Goal: Task Accomplishment & Management: Manage account settings

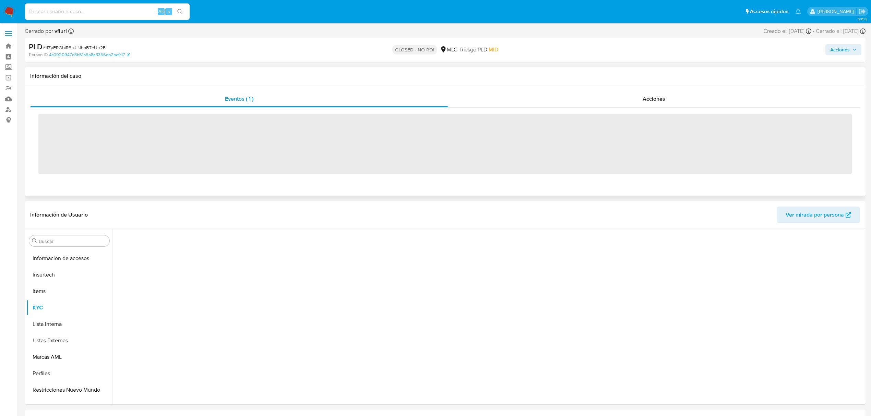
scroll to position [323, 0]
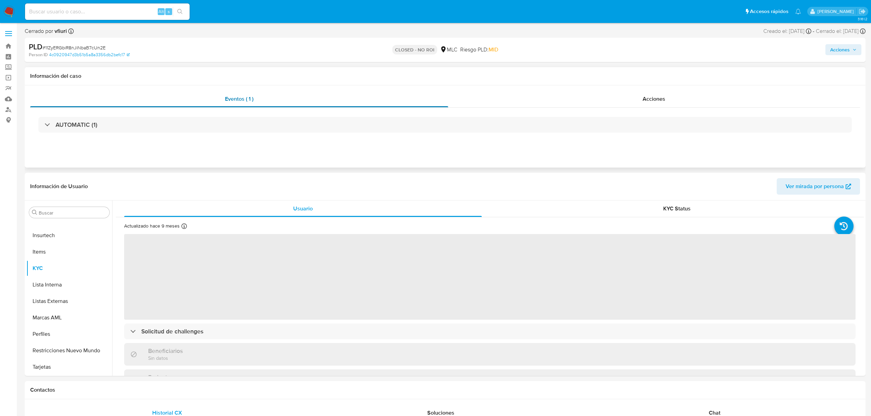
select select "10"
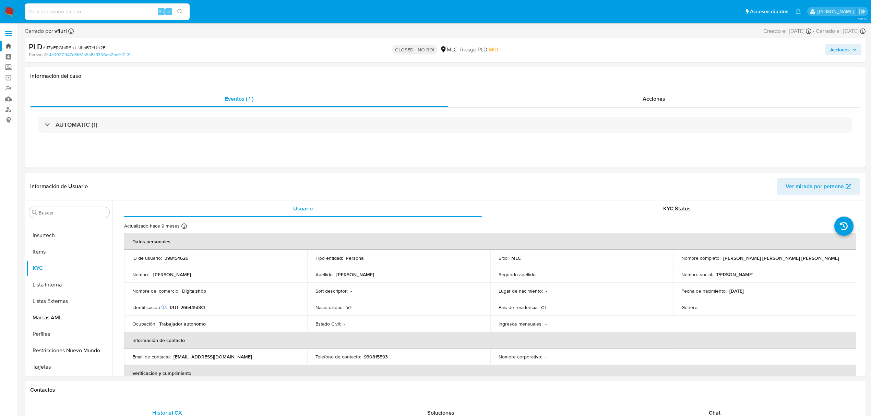
click at [9, 43] on link "Bandeja" at bounding box center [41, 46] width 82 height 11
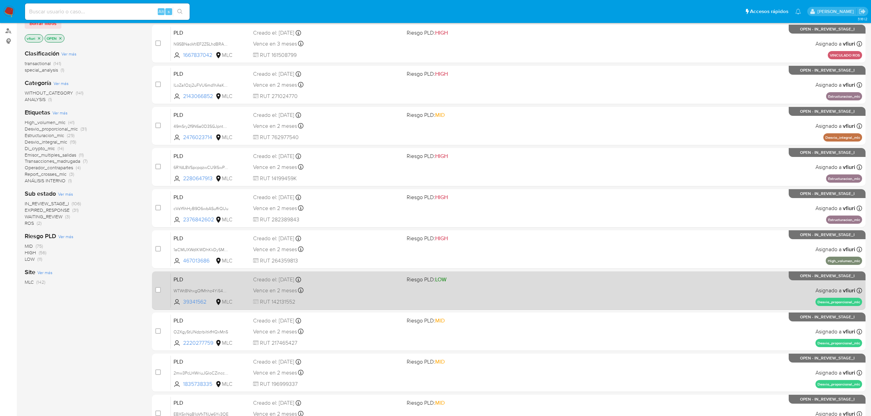
scroll to position [149, 0]
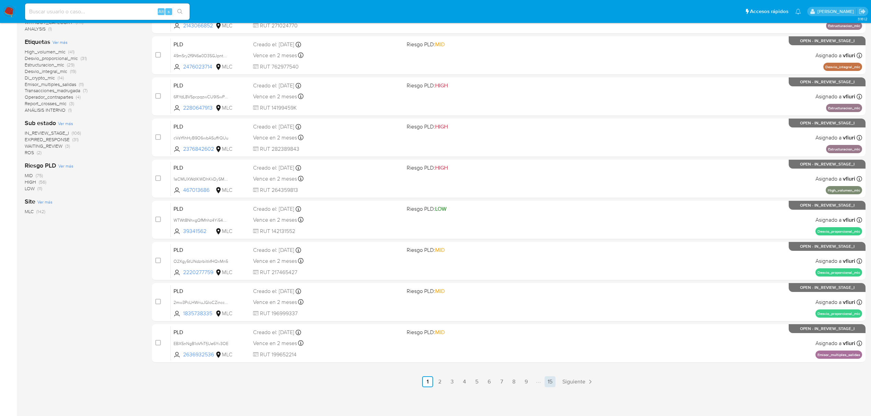
click at [550, 378] on link "15" at bounding box center [549, 381] width 11 height 11
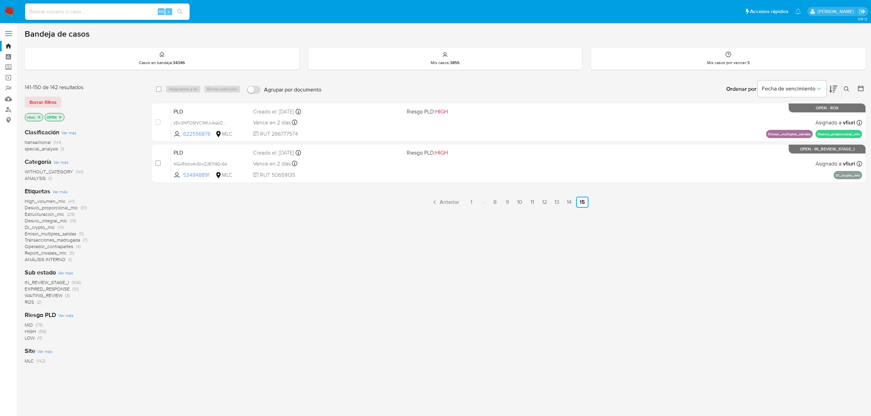
click at [857, 91] on icon at bounding box center [860, 88] width 7 height 7
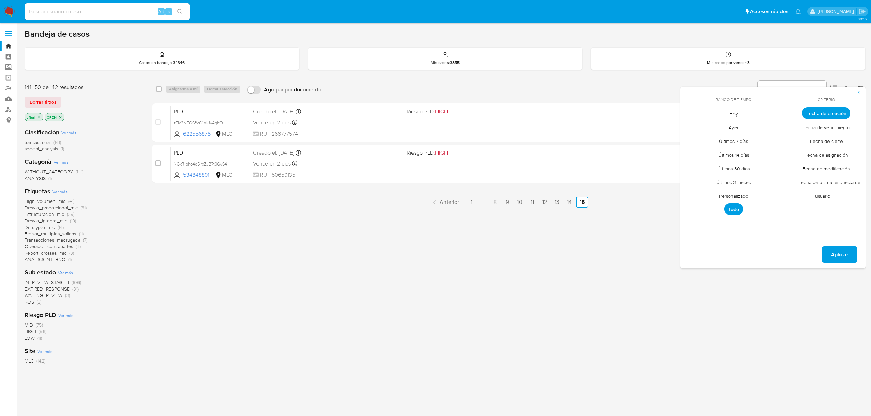
click at [744, 196] on span "Personalizado" at bounding box center [734, 196] width 44 height 14
click at [691, 127] on icon "Mes anterior" at bounding box center [690, 126] width 8 height 8
click at [690, 128] on icon "Mes anterior" at bounding box center [690, 126] width 8 height 8
click at [766, 166] on td "12" at bounding box center [760, 164] width 11 height 11
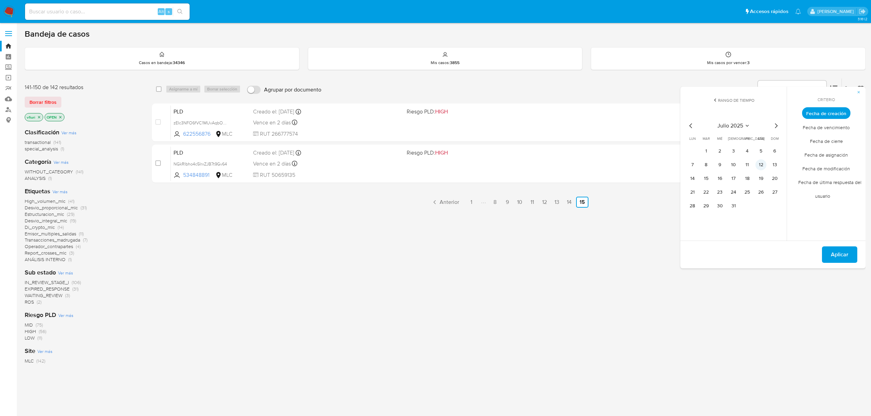
click at [765, 166] on button "12" at bounding box center [760, 164] width 11 height 11
click at [827, 254] on button "Aplicar" at bounding box center [839, 254] width 35 height 16
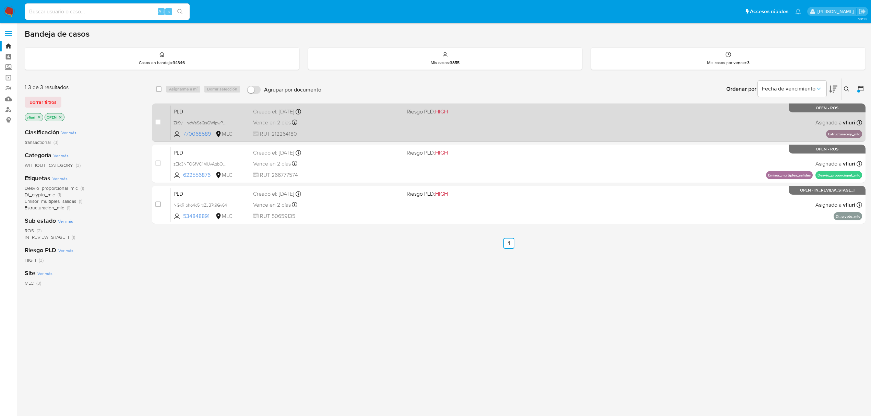
click at [375, 131] on span "RUT 212264180" at bounding box center [327, 134] width 148 height 8
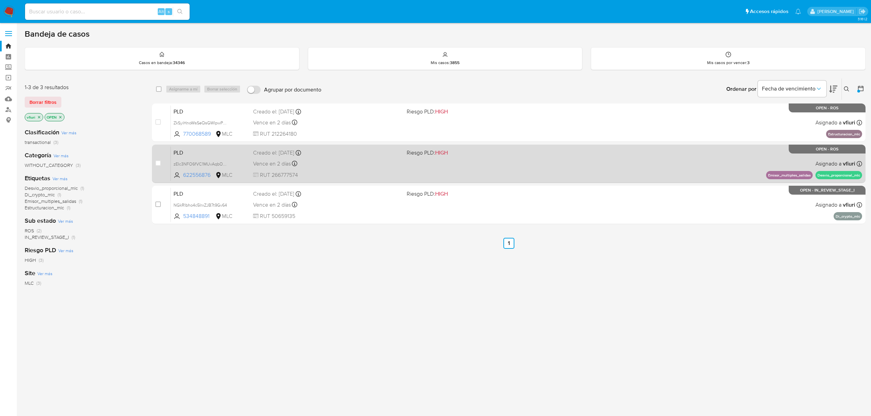
click at [350, 159] on div "Vence en 2 días Vence el 10/10/2025 16:06:34" at bounding box center [327, 163] width 148 height 9
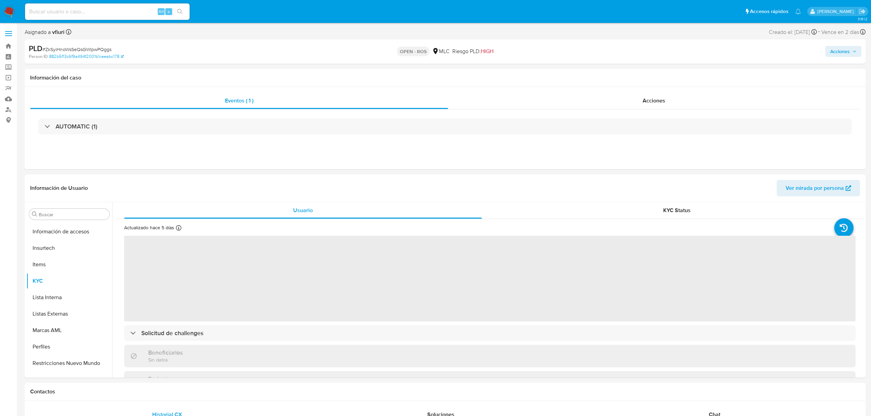
scroll to position [323, 0]
select select "10"
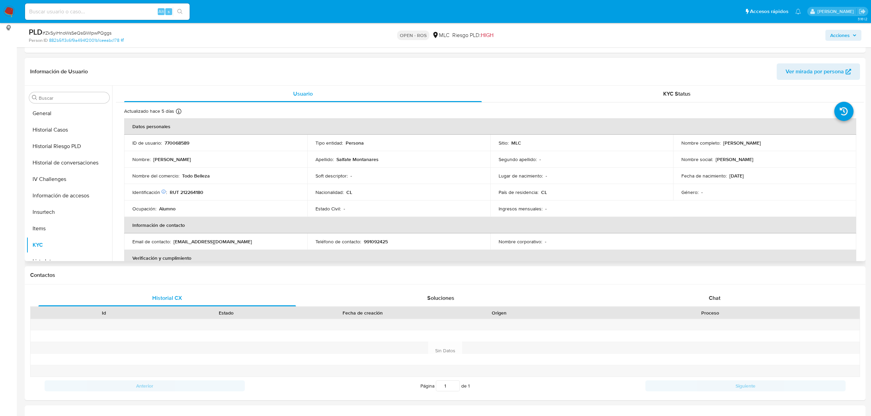
scroll to position [91, 0]
click at [175, 146] on p "770068589" at bounding box center [177, 144] width 25 height 6
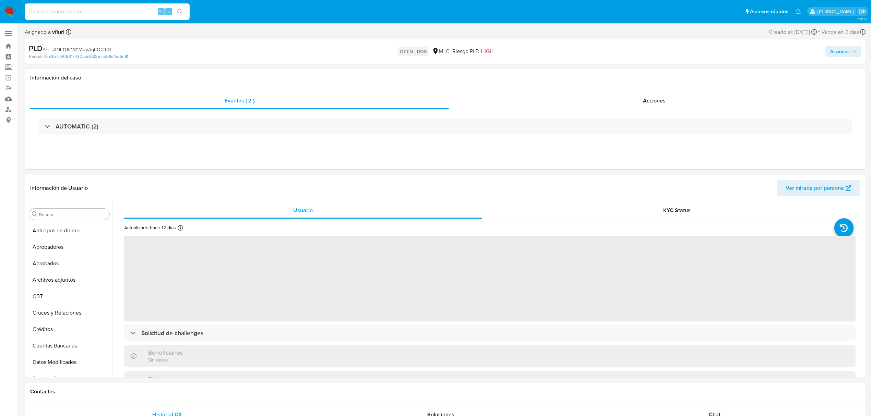
select select "10"
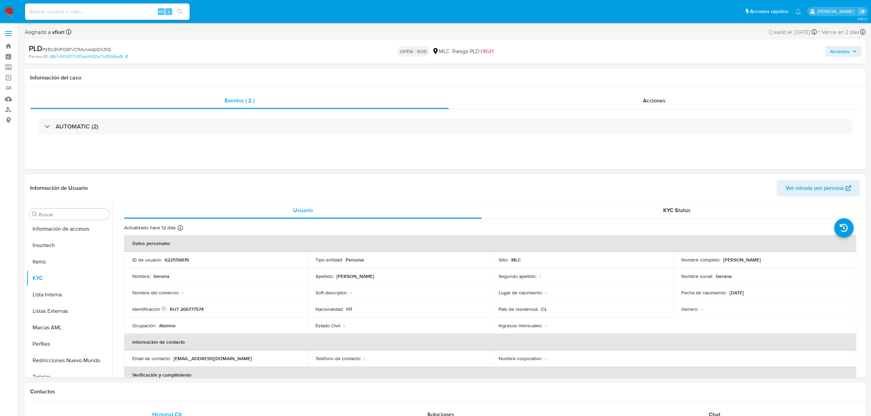
scroll to position [323, 0]
click at [168, 257] on p "622556876" at bounding box center [177, 260] width 24 height 6
copy p "622556876"
click at [82, 51] on span "# zEIc3NFO6fVC1MUvAqbOX3IQ" at bounding box center [76, 49] width 69 height 7
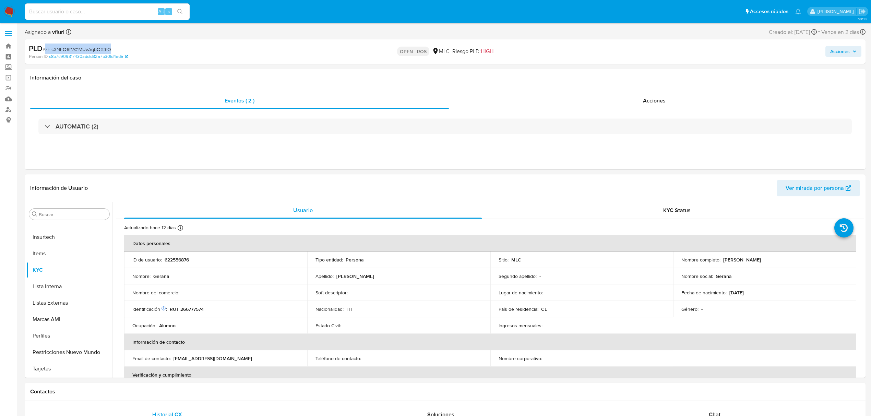
click at [82, 51] on span "# zEIc3NFO6fVC1MUvAqbOX3IQ" at bounding box center [76, 49] width 69 height 7
copy span "zEIc3NFO6fVC1MUvAqbOX3IQ"
click at [140, 135] on div "AUTOMATIC (2)" at bounding box center [444, 126] width 829 height 34
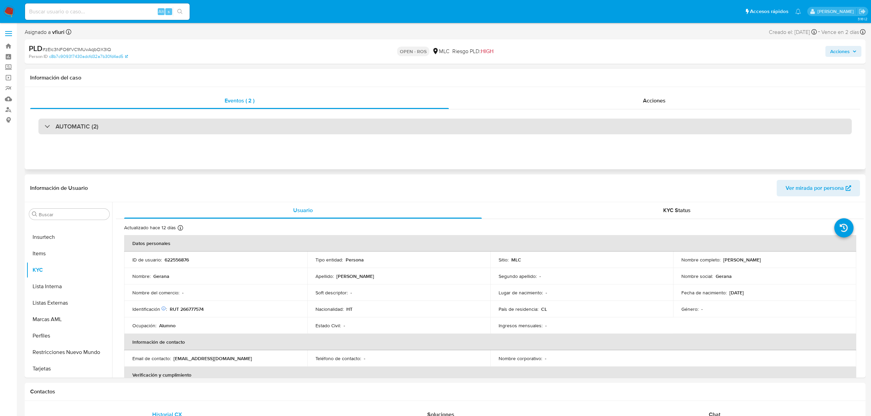
click at [137, 127] on div "AUTOMATIC (2)" at bounding box center [444, 127] width 813 height 16
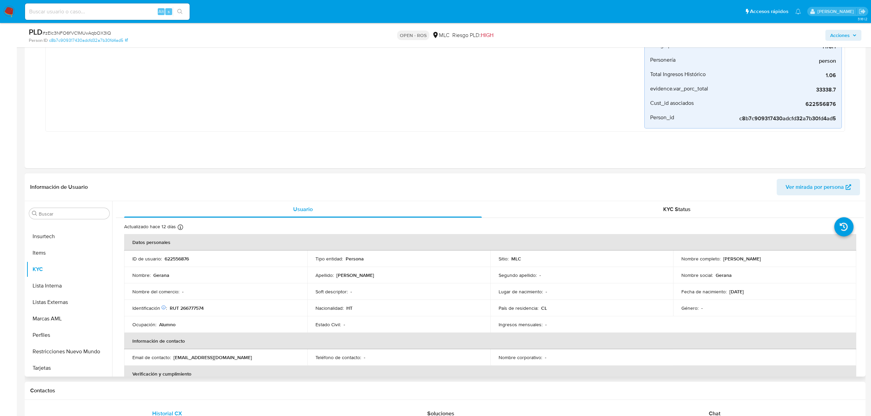
scroll to position [274, 0]
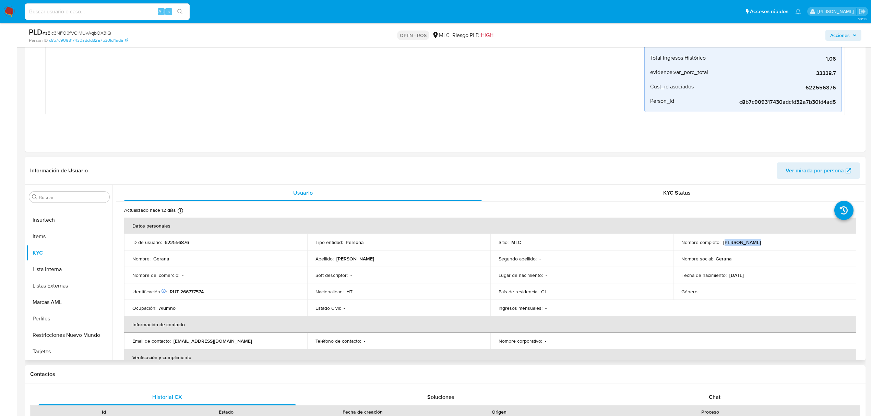
drag, startPoint x: 724, startPoint y: 243, endPoint x: 750, endPoint y: 241, distance: 26.1
click at [749, 241] on p "Gerana Gilles" at bounding box center [742, 242] width 38 height 6
drag, startPoint x: 753, startPoint y: 242, endPoint x: 726, endPoint y: 243, distance: 26.7
click at [726, 243] on div "Nombre completo : Gerana Gilles" at bounding box center [764, 242] width 167 height 6
drag, startPoint x: 719, startPoint y: 243, endPoint x: 756, endPoint y: 244, distance: 37.1
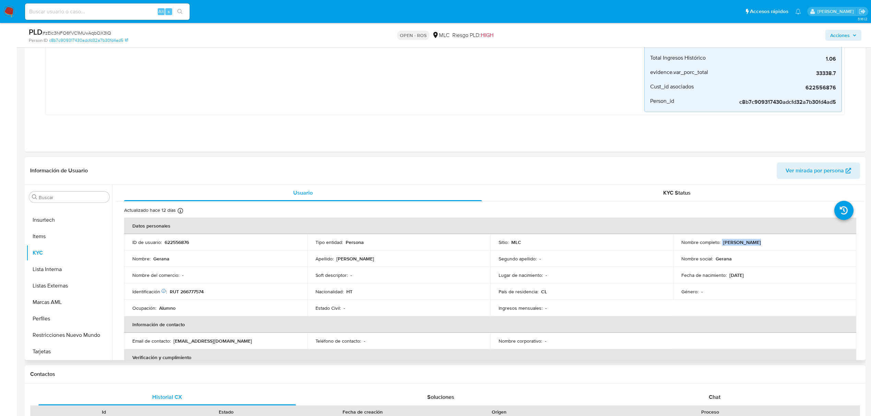
click at [756, 244] on div "Nombre completo : Gerana Gilles" at bounding box center [764, 242] width 167 height 6
copy div "Gerana Gilles"
click at [199, 291] on p "RUT 266777574" at bounding box center [187, 292] width 34 height 6
copy p "266777574"
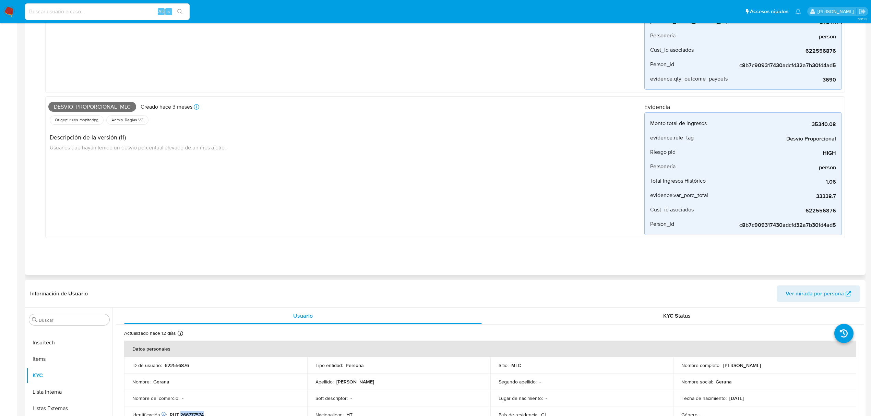
scroll to position [0, 0]
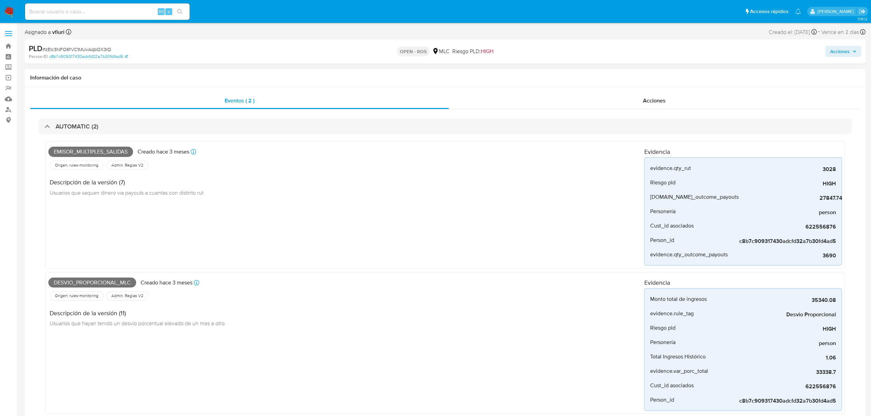
click at [115, 150] on span "Emisor_multiples_salidas" at bounding box center [90, 152] width 85 height 10
click at [111, 149] on span "Emisor_multiples_salidas" at bounding box center [90, 152] width 85 height 10
click at [79, 284] on span "Desvio_proporcional_mlc" at bounding box center [92, 283] width 88 height 10
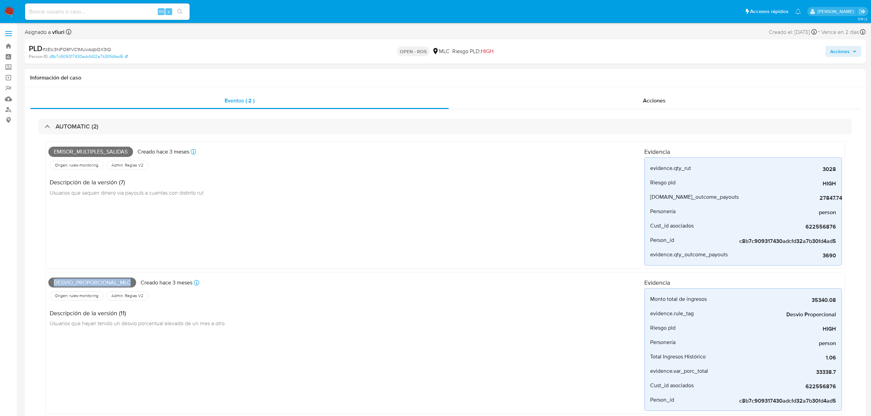
click at [79, 284] on span "Desvio_proporcional_mlc" at bounding box center [92, 283] width 88 height 10
copy span "Desvio_proporcional_mlc"
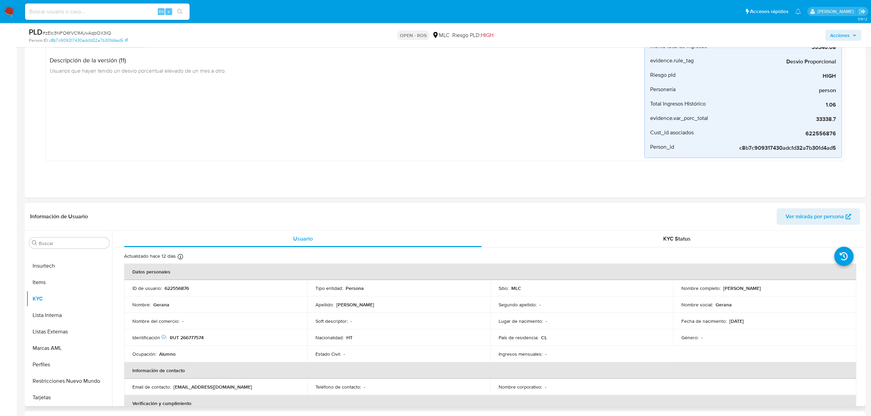
click at [175, 288] on p "622556876" at bounding box center [177, 288] width 24 height 6
copy p "622556876"
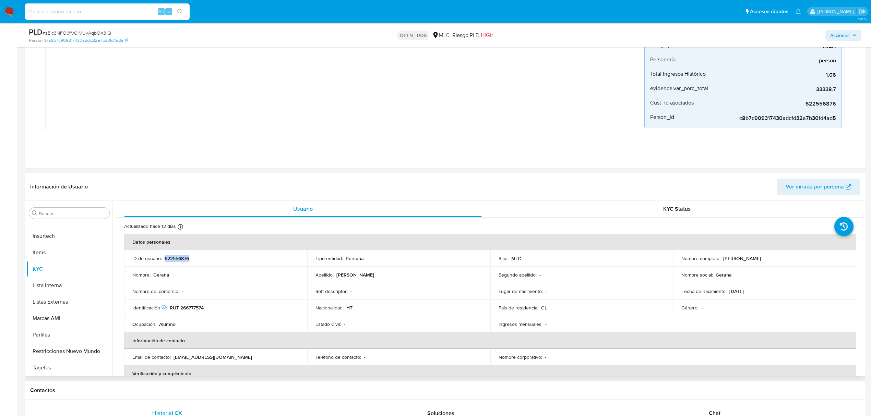
scroll to position [274, 0]
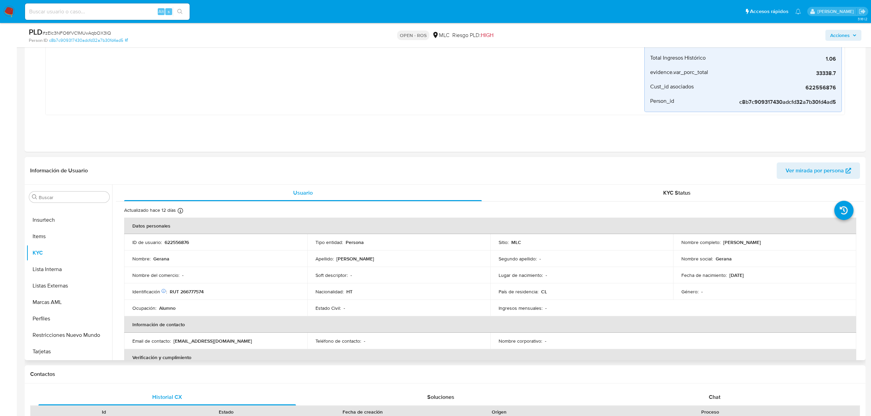
click at [201, 293] on p "RUT 266777574" at bounding box center [187, 292] width 34 height 6
copy p "266777574"
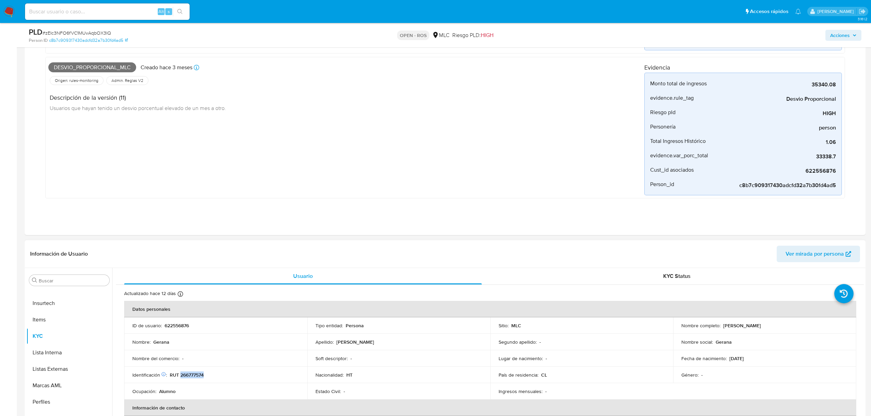
scroll to position [320, 0]
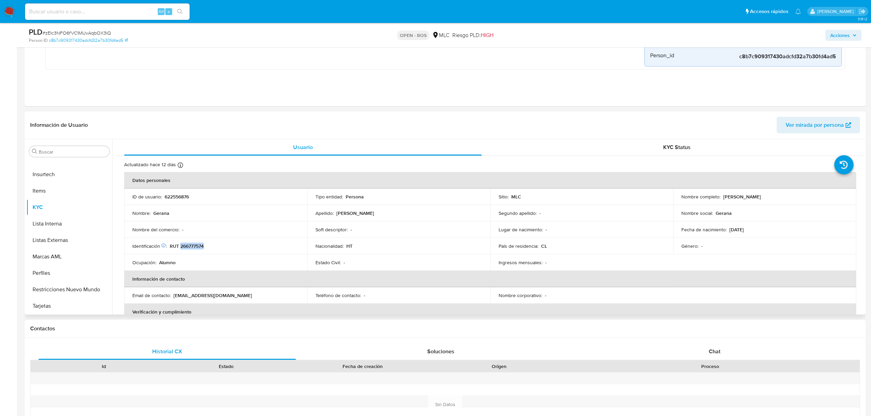
copy p "266777574"
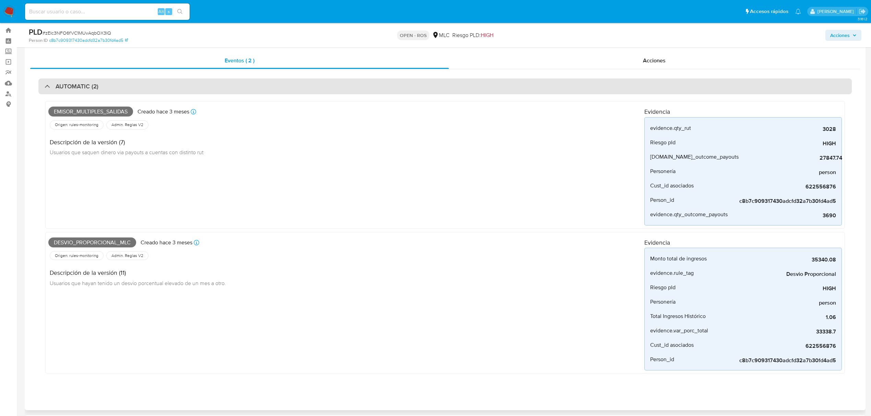
scroll to position [0, 0]
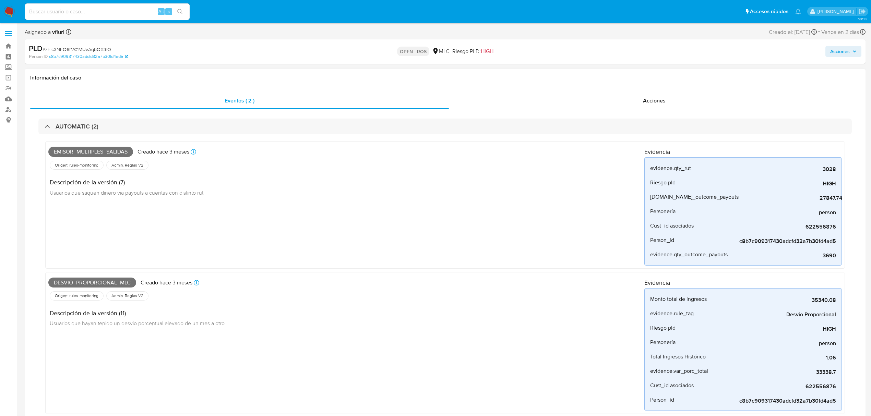
click at [643, 110] on div "AUTOMATIC (2) Emisor_multiples_salidas Creado hace 3 meses Creado: 12/07/2025 1…" at bounding box center [444, 271] width 829 height 324
click at [641, 106] on div "Acciones" at bounding box center [654, 101] width 411 height 16
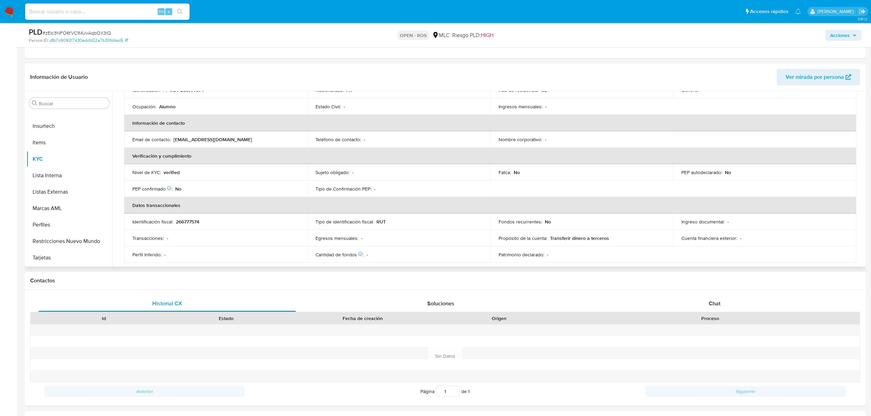
scroll to position [51, 0]
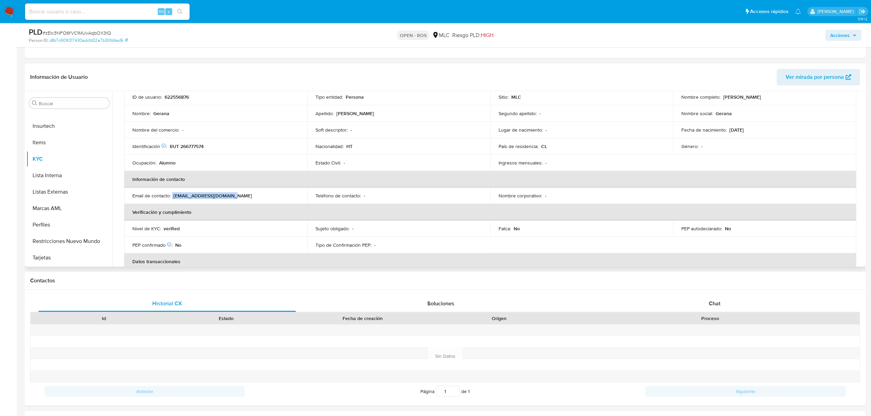
drag, startPoint x: 172, startPoint y: 198, endPoint x: 244, endPoint y: 198, distance: 72.3
click at [244, 198] on div "Email de contacto : geranagilles9@gmail.com" at bounding box center [215, 196] width 167 height 6
copy div "geranagilles9@gmail.com"
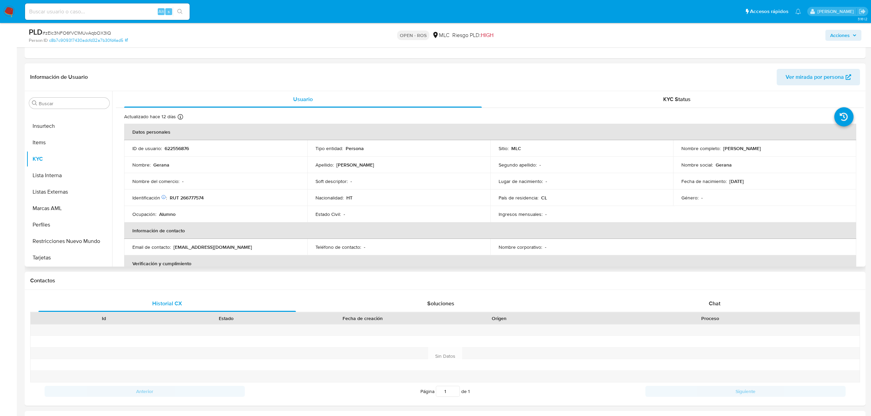
click at [176, 147] on p "622556876" at bounding box center [177, 148] width 24 height 6
click at [64, 163] on button "Archivos adjuntos" at bounding box center [66, 166] width 80 height 16
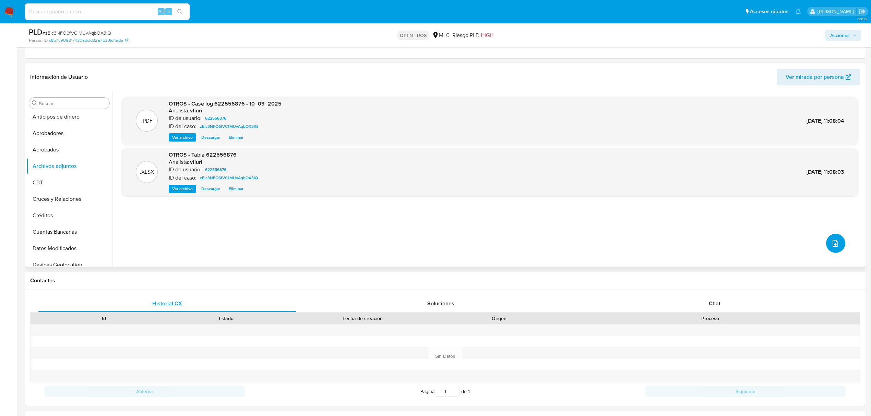
click at [838, 243] on button "upload-file" at bounding box center [835, 243] width 19 height 19
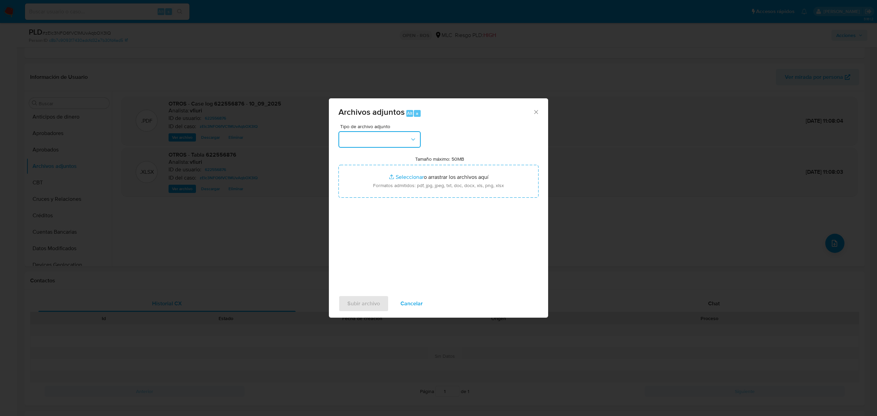
click at [389, 138] on button "button" at bounding box center [380, 139] width 82 height 16
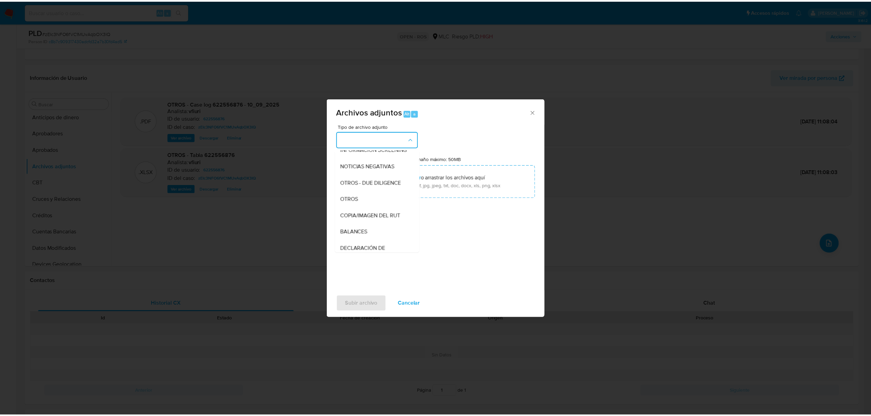
scroll to position [57, 0]
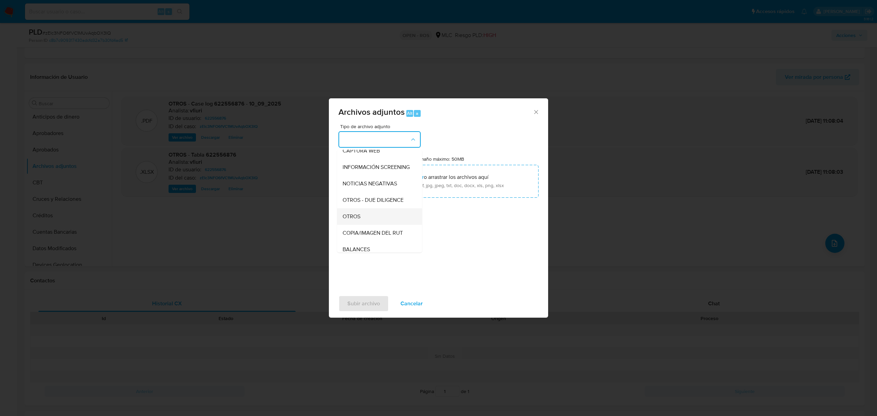
click at [368, 219] on div "OTROS" at bounding box center [378, 216] width 70 height 16
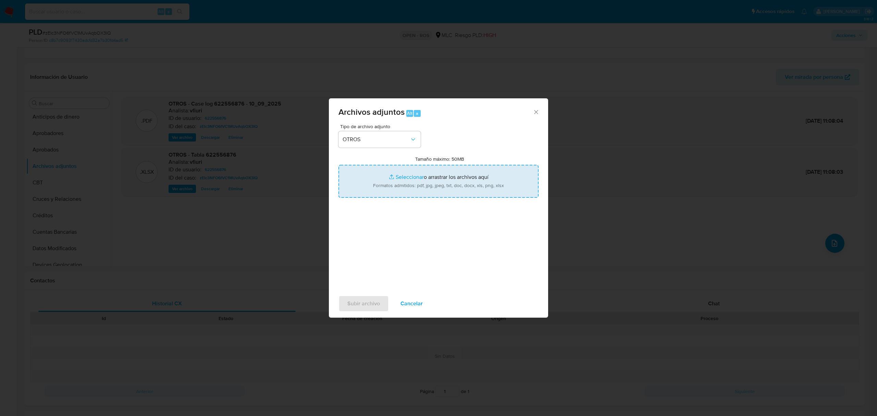
click at [401, 178] on input "Tamaño máximo: 50MB Seleccionar archivos" at bounding box center [439, 181] width 200 height 33
type input "C:\fakepath\UAF #1368.pdf"
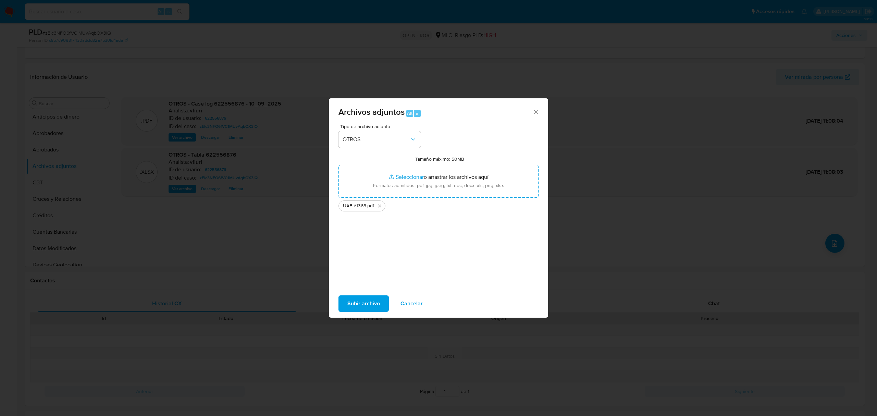
click at [375, 313] on div "Subir archivo Cancelar" at bounding box center [438, 304] width 219 height 26
click at [372, 303] on span "Subir archivo" at bounding box center [364, 303] width 33 height 15
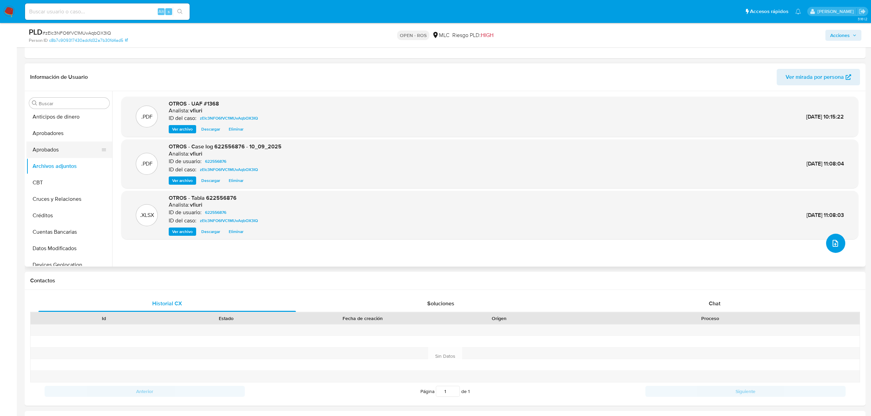
scroll to position [231, 0]
click at [39, 246] on button "KYC" at bounding box center [66, 250] width 80 height 16
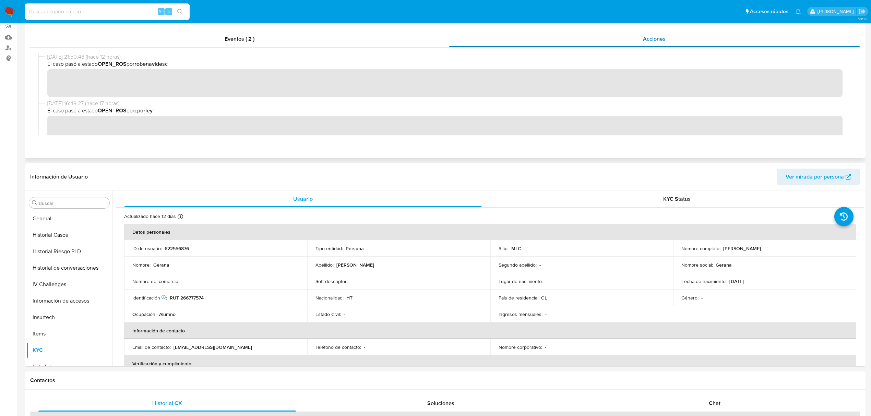
scroll to position [0, 0]
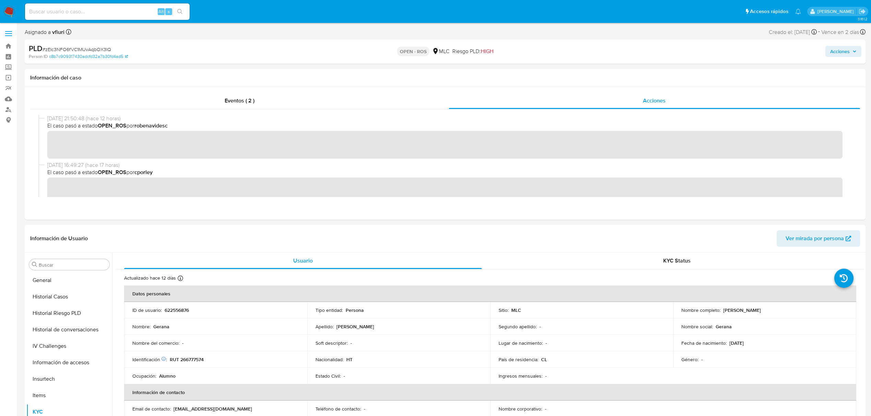
click at [834, 51] on span "Acciones" at bounding box center [840, 51] width 20 height 11
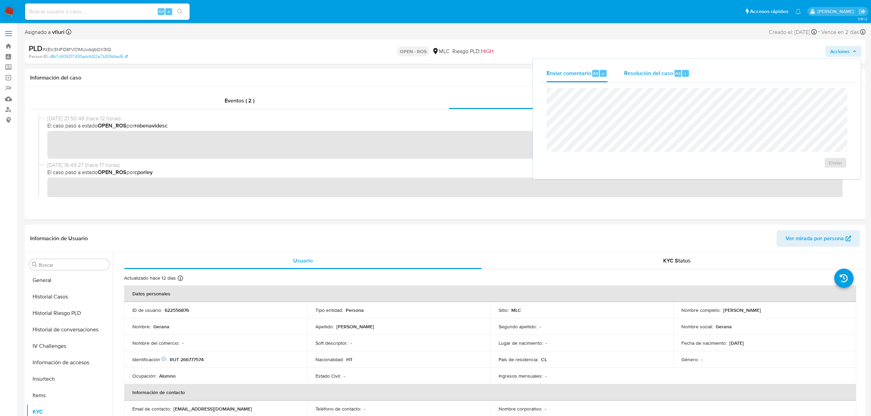
click at [635, 74] on span "Resolución del caso" at bounding box center [648, 73] width 49 height 8
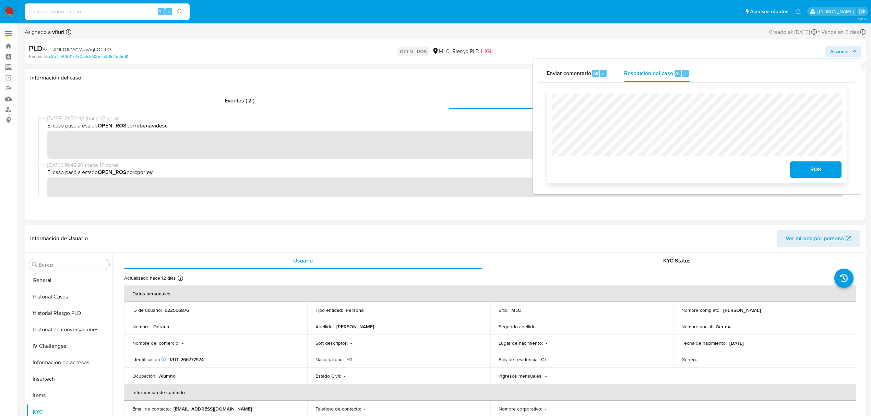
click at [801, 168] on span "ROS" at bounding box center [816, 169] width 34 height 15
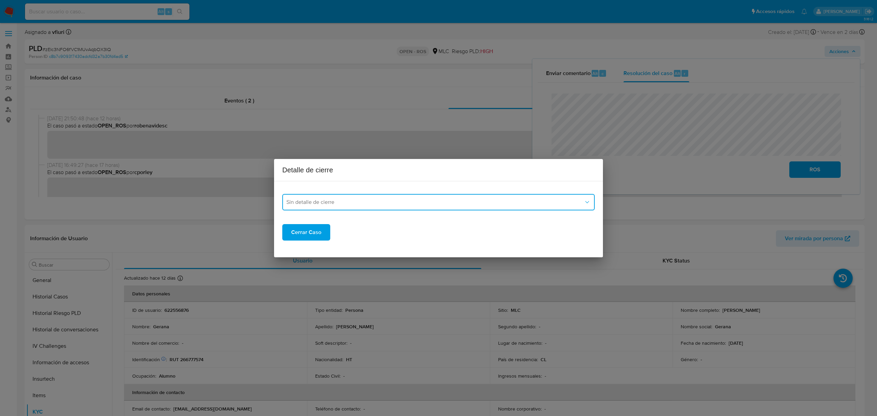
click at [374, 202] on span "Sin detalle de cierre" at bounding box center [435, 202] width 297 height 7
click at [305, 234] on span "ROS_EMISOR" at bounding box center [303, 237] width 33 height 7
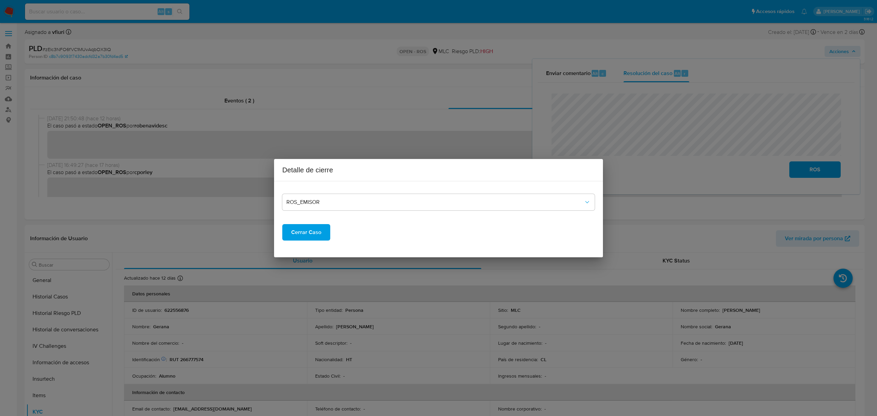
click at [301, 232] on span "Cerrar Caso" at bounding box center [306, 232] width 30 height 15
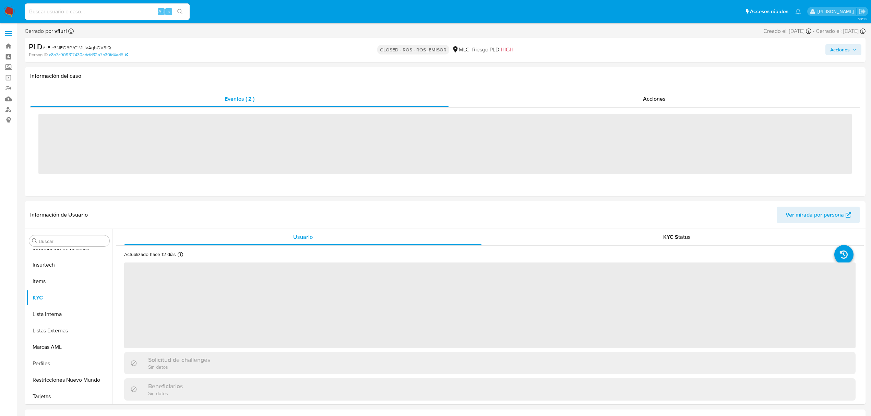
scroll to position [323, 0]
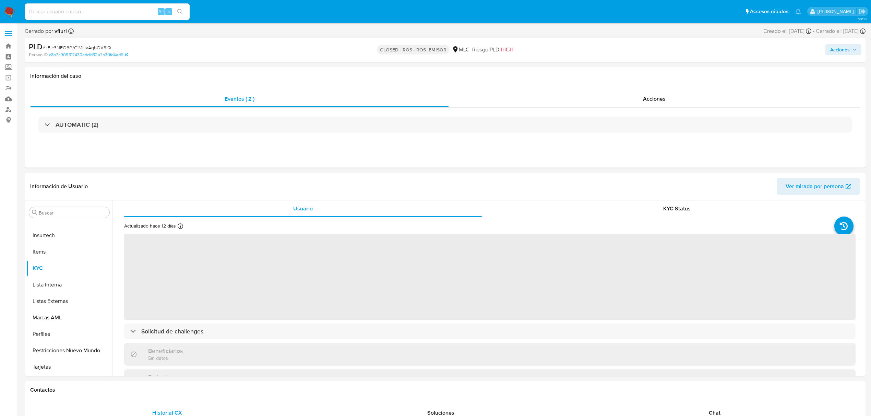
select select "10"
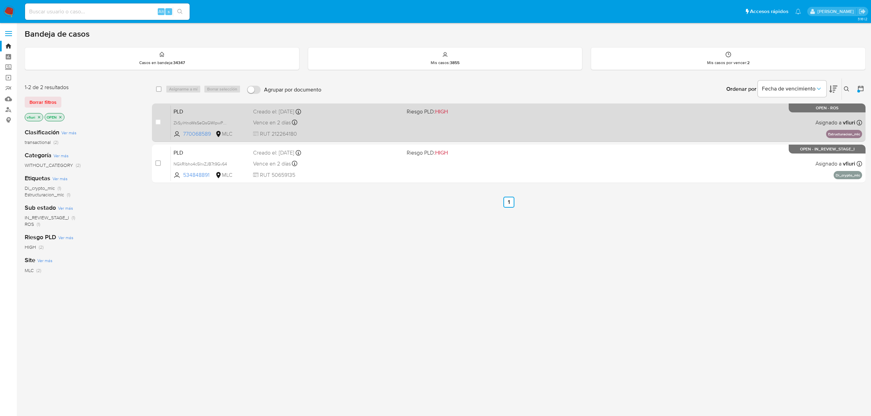
click at [348, 120] on div "Vence en 2 días Vence el [DATE] 16:08:10" at bounding box center [327, 122] width 148 height 9
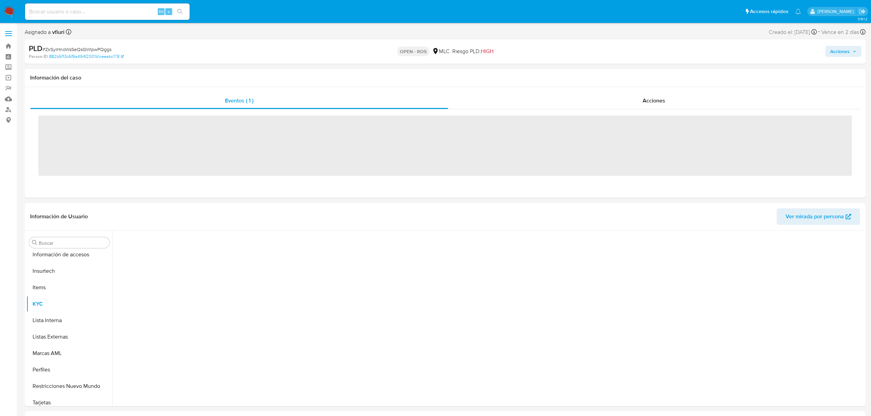
scroll to position [323, 0]
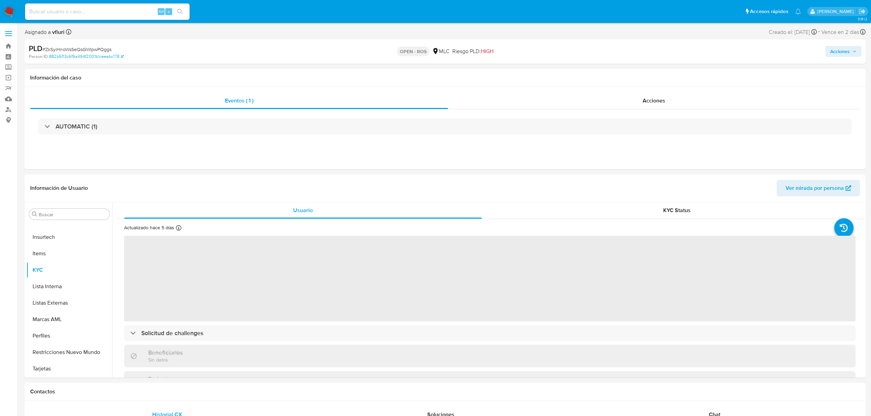
select select "10"
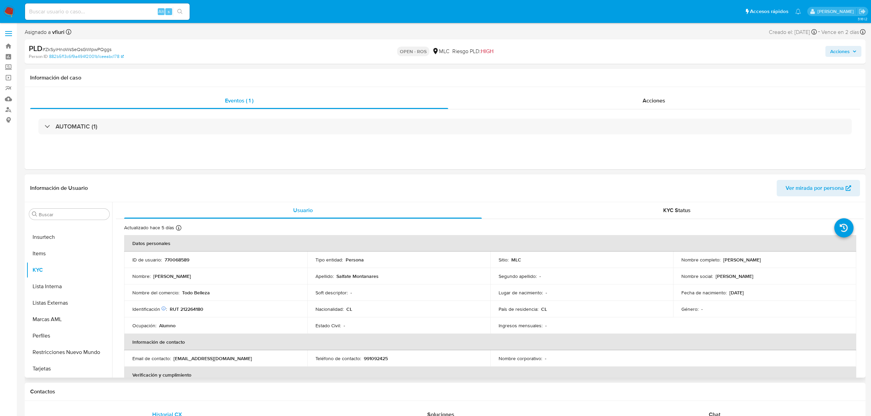
click at [175, 260] on p "770068589" at bounding box center [177, 260] width 25 height 6
copy p "770068589"
click at [83, 53] on link "882b5f13c6f9a494f2001b1ceeabc178" at bounding box center [86, 56] width 75 height 6
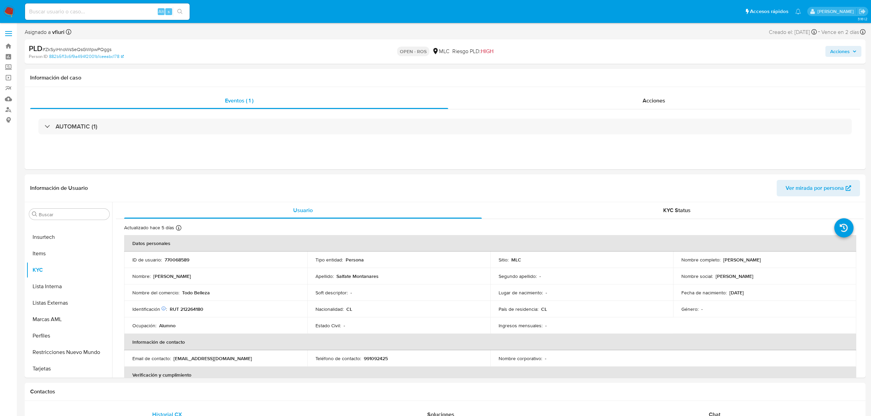
click at [97, 52] on span "# ZkSyiHnoWsSeQsGWIpwPQggs" at bounding box center [76, 49] width 69 height 7
copy span "ZkSyiHnoWsSeQsGWIpwPQggs"
drag, startPoint x: 720, startPoint y: 259, endPoint x: 795, endPoint y: 260, distance: 75.1
click at [795, 260] on div "Nombre completo : [PERSON_NAME]" at bounding box center [764, 260] width 167 height 6
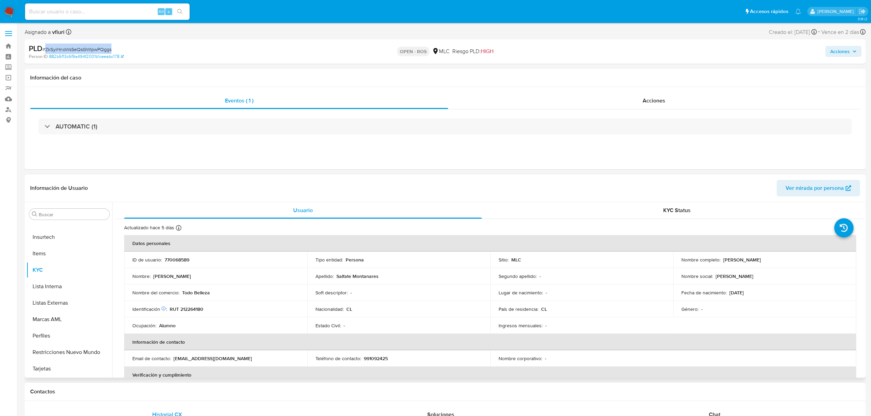
copy p "[PERSON_NAME]"
click at [189, 311] on p "RUT 212264180" at bounding box center [187, 309] width 34 height 6
click at [201, 308] on p "RUT 212264180" at bounding box center [187, 309] width 34 height 6
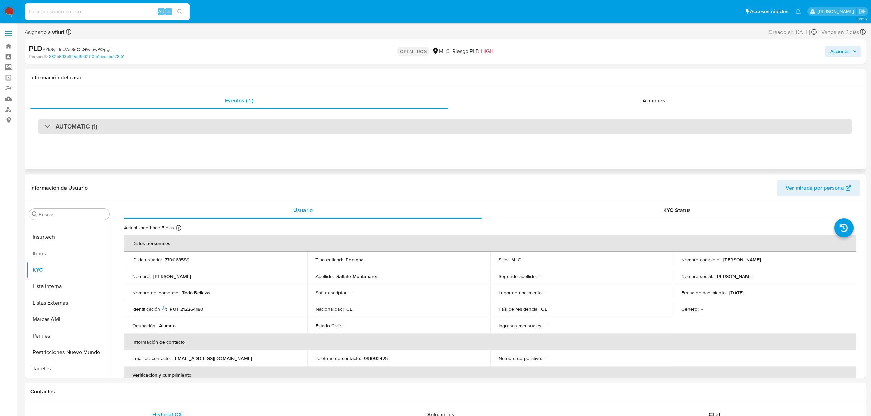
click at [114, 123] on div "AUTOMATIC (1)" at bounding box center [444, 127] width 813 height 16
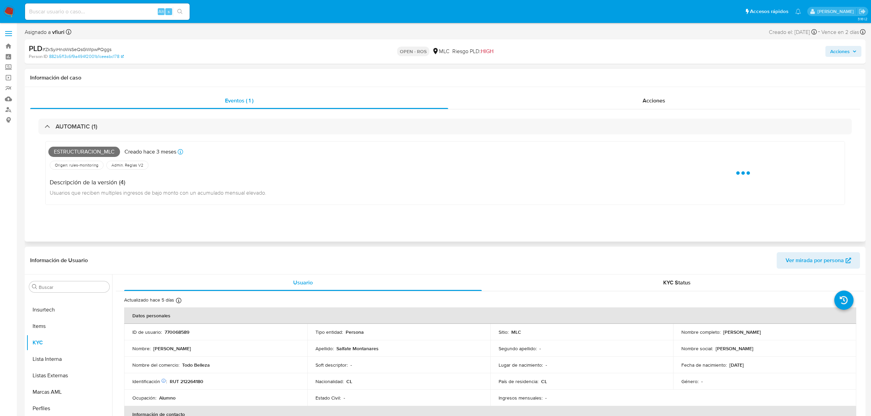
click at [93, 151] on span "Estructuracion_mlc" at bounding box center [84, 152] width 72 height 10
copy span "Estructuracion_mlc"
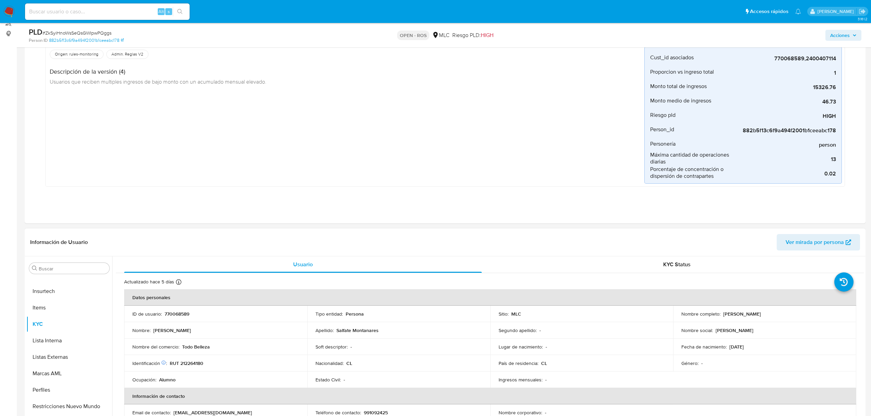
scroll to position [183, 0]
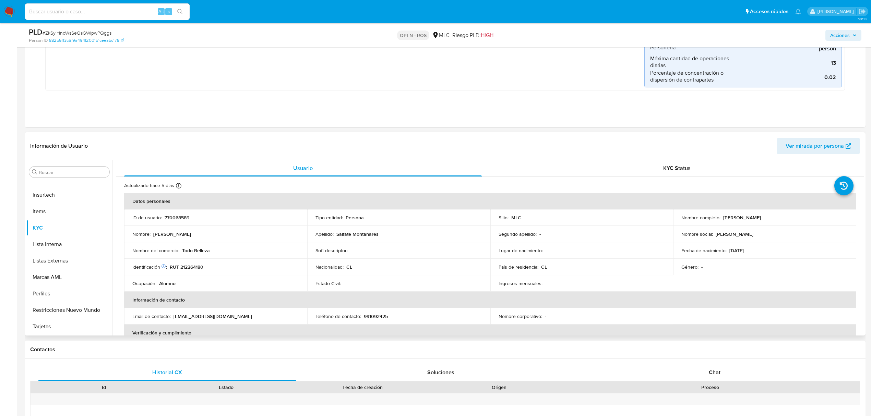
click at [172, 217] on p "770068589" at bounding box center [177, 218] width 25 height 6
drag, startPoint x: 172, startPoint y: 217, endPoint x: 187, endPoint y: 224, distance: 16.7
click at [185, 223] on td "ID de usuario : 770068589" at bounding box center [215, 217] width 183 height 16
click at [185, 215] on p "770068589" at bounding box center [177, 218] width 25 height 6
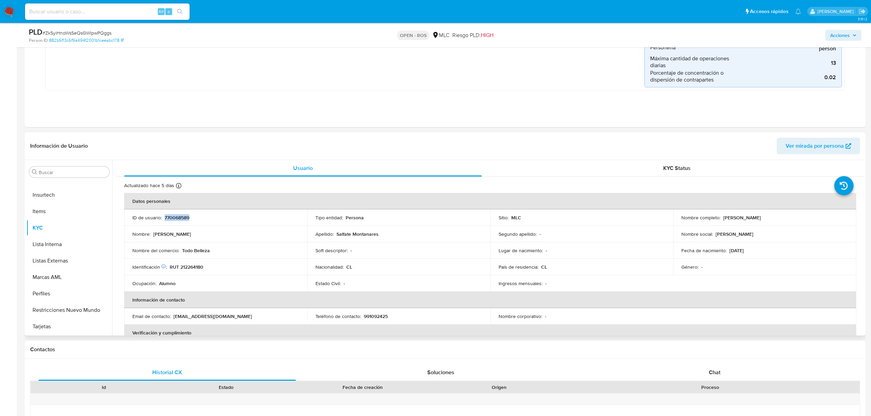
click at [185, 215] on p "770068589" at bounding box center [177, 218] width 25 height 6
copy p "770068589"
click at [191, 267] on p "RUT 212264180" at bounding box center [187, 267] width 34 height 6
copy p "212264180"
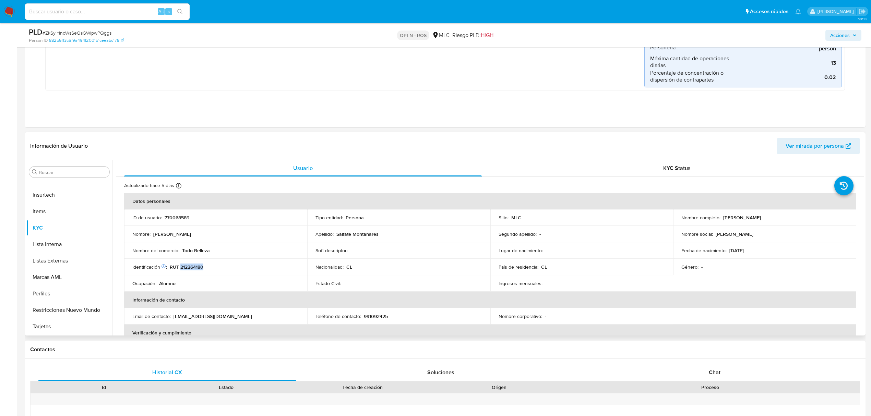
copy p "212264180"
drag, startPoint x: 721, startPoint y: 217, endPoint x: 801, endPoint y: 220, distance: 79.6
click at [801, 220] on div "Nombre completo : [PERSON_NAME]" at bounding box center [764, 218] width 167 height 6
copy p "[PERSON_NAME]"
